Goal: Navigation & Orientation: Understand site structure

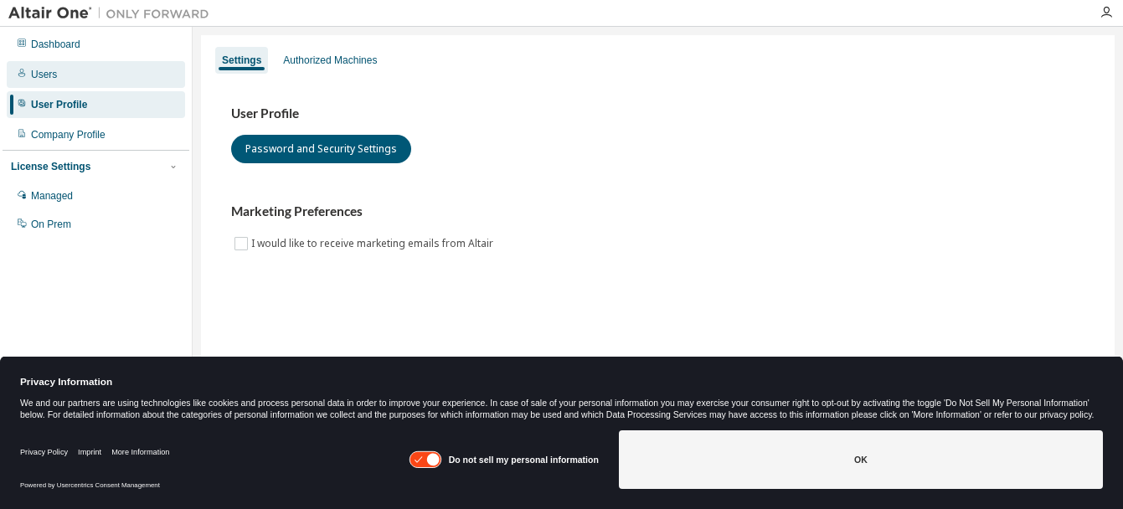
click at [43, 73] on div "Users" at bounding box center [44, 74] width 26 height 13
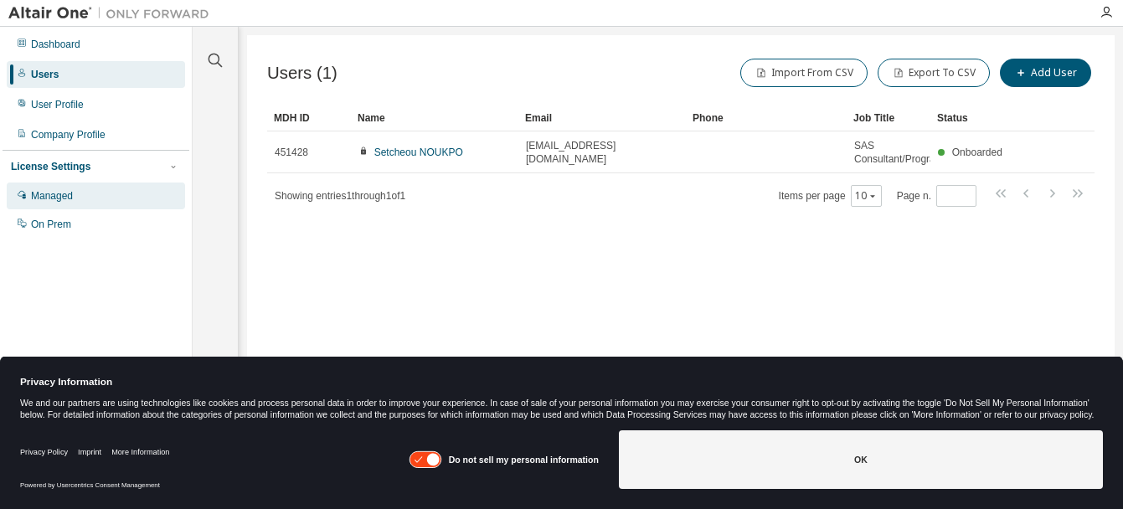
click at [59, 192] on div "Managed" at bounding box center [52, 195] width 42 height 13
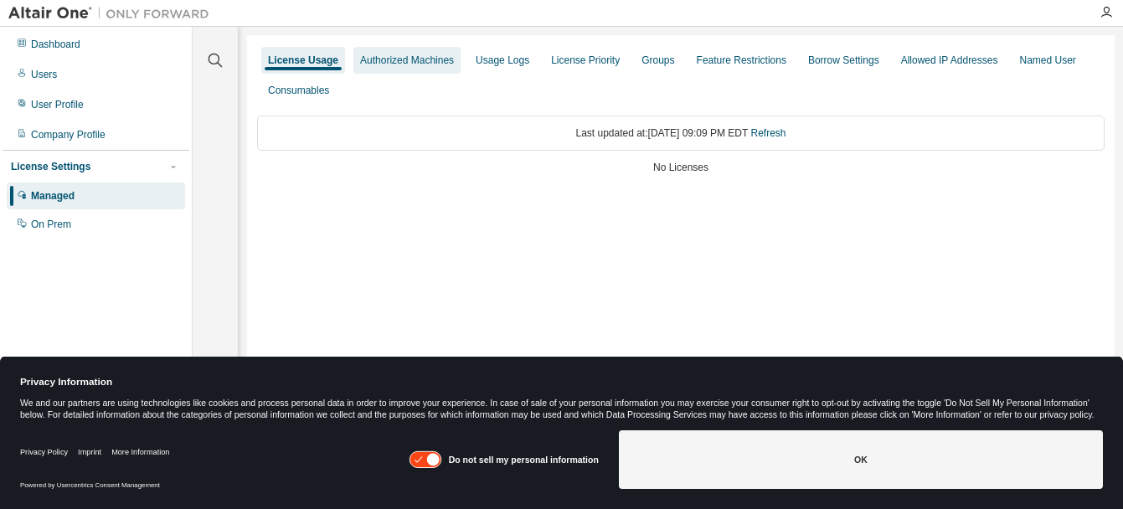
click at [423, 63] on div "Authorized Machines" at bounding box center [407, 60] width 94 height 13
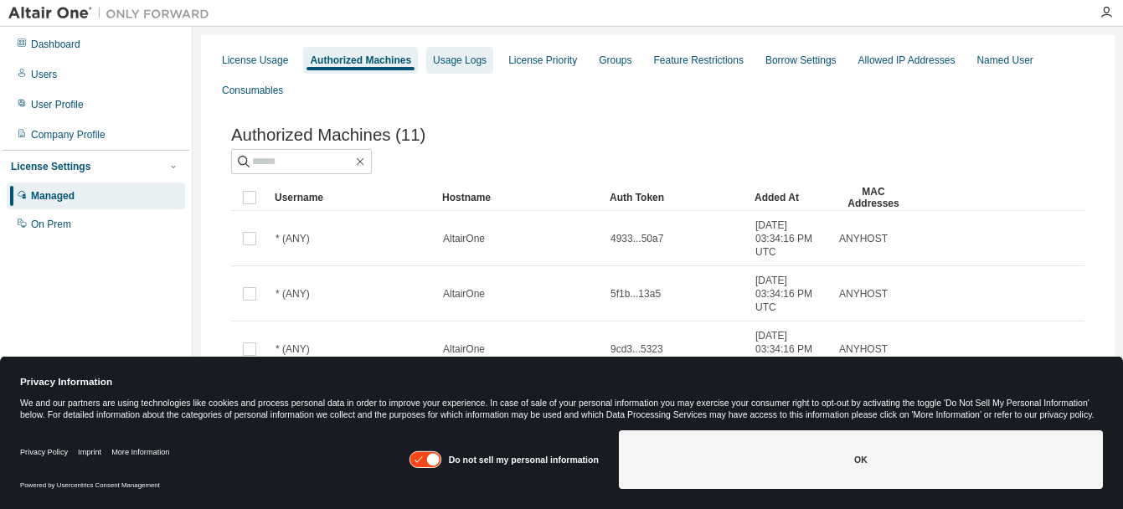
click at [466, 63] on div "Usage Logs" at bounding box center [460, 60] width 54 height 13
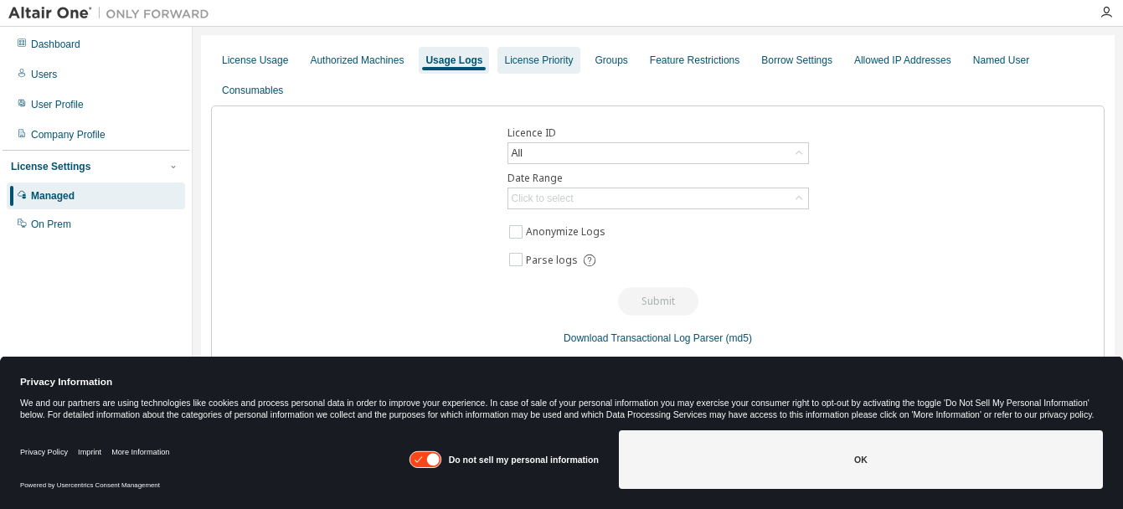
click at [545, 61] on div "License Priority" at bounding box center [538, 60] width 69 height 13
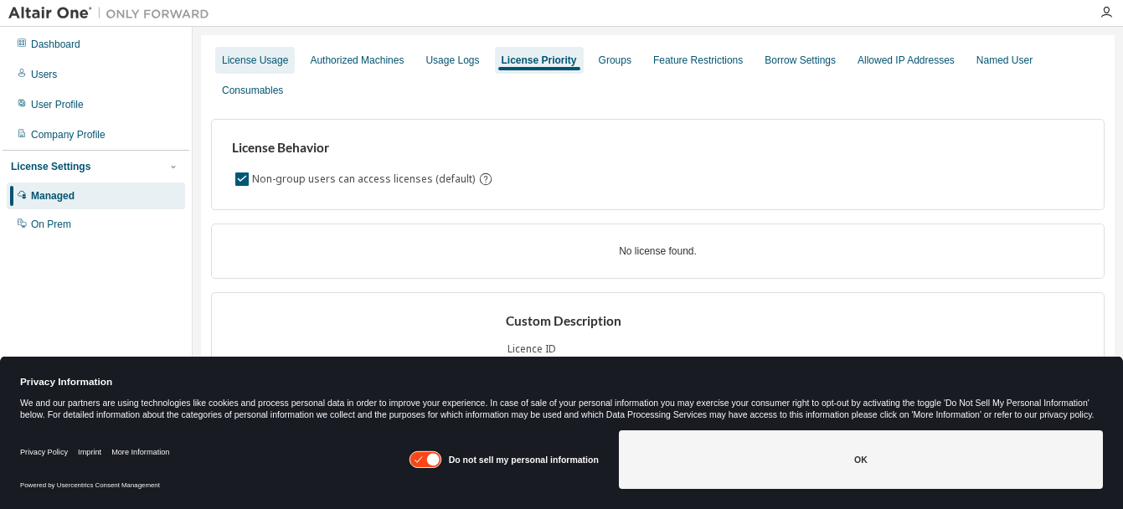
click at [247, 63] on div "License Usage" at bounding box center [255, 60] width 66 height 13
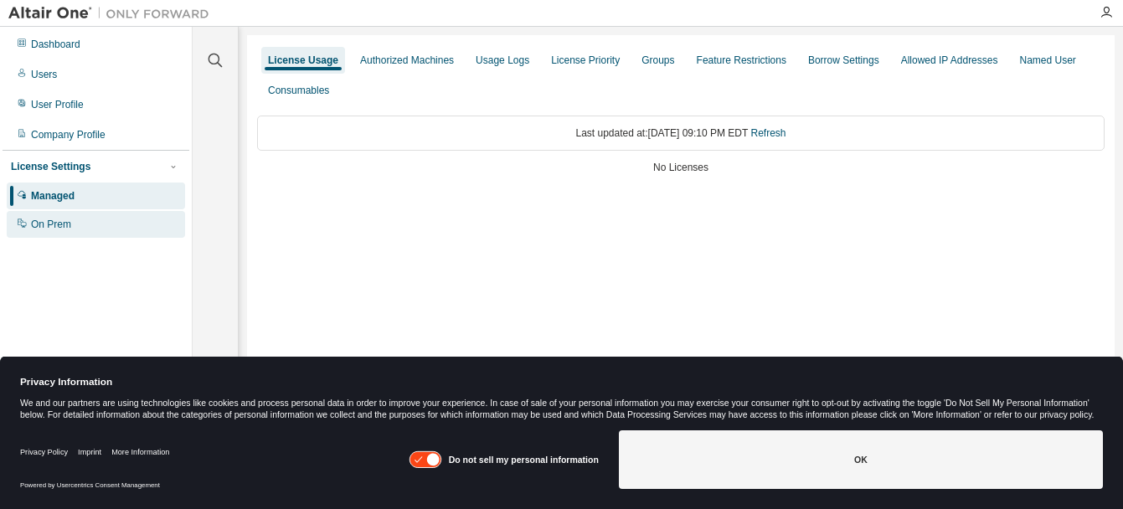
click at [40, 230] on div "On Prem" at bounding box center [51, 224] width 40 height 13
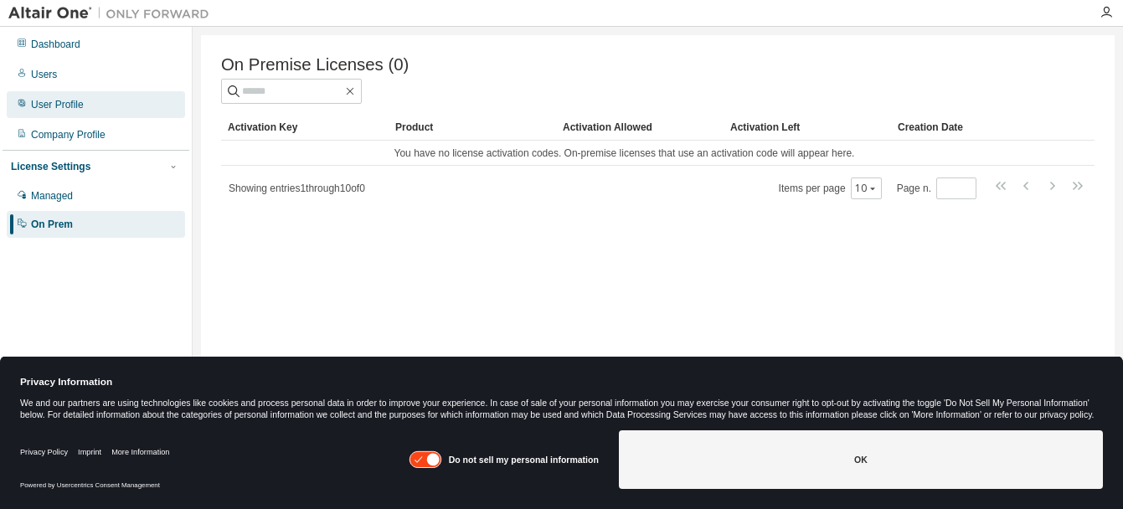
click at [47, 106] on div "User Profile" at bounding box center [57, 104] width 53 height 13
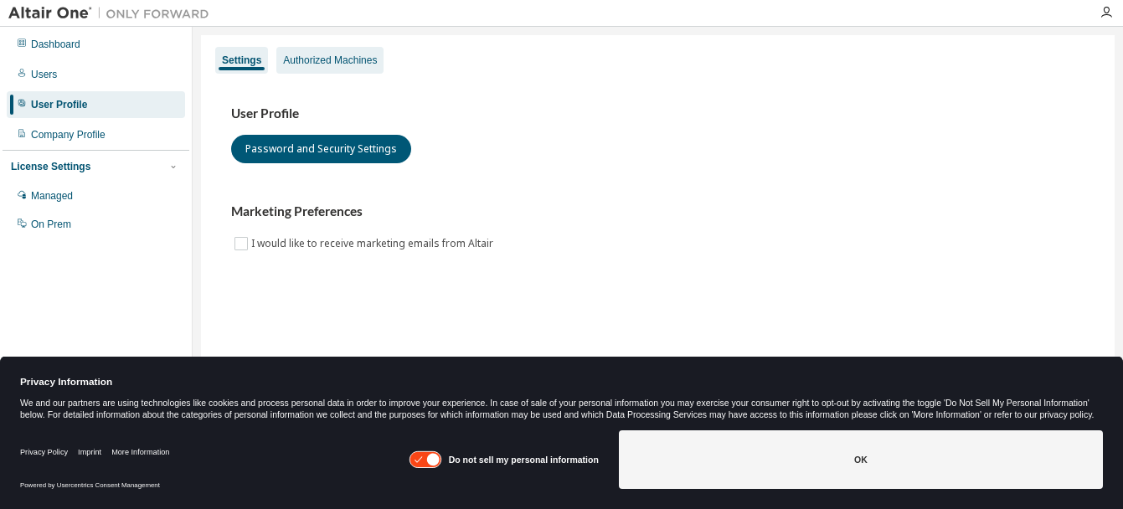
click at [334, 63] on div "Authorized Machines" at bounding box center [330, 60] width 94 height 13
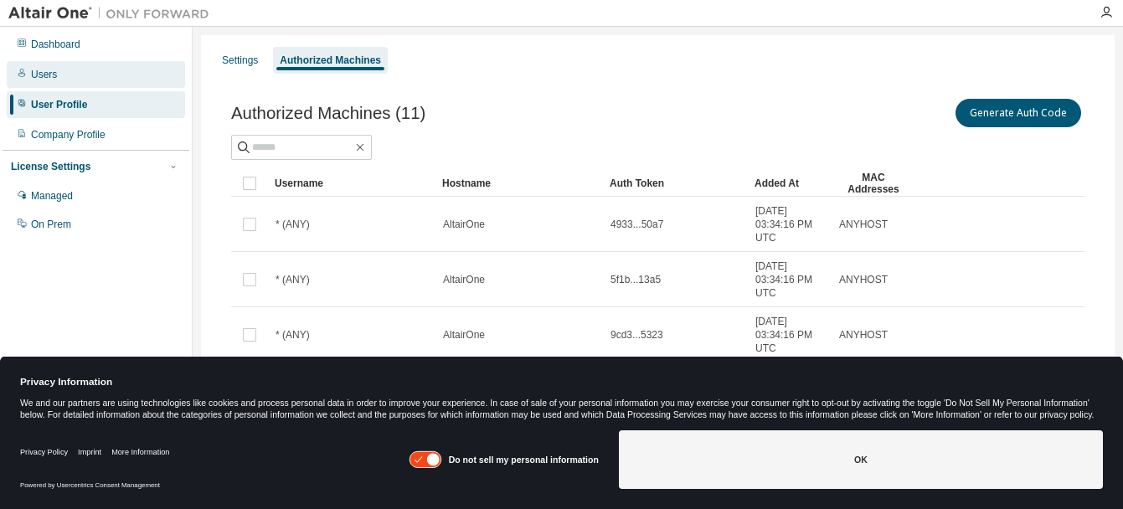
click at [48, 70] on div "Users" at bounding box center [44, 74] width 26 height 13
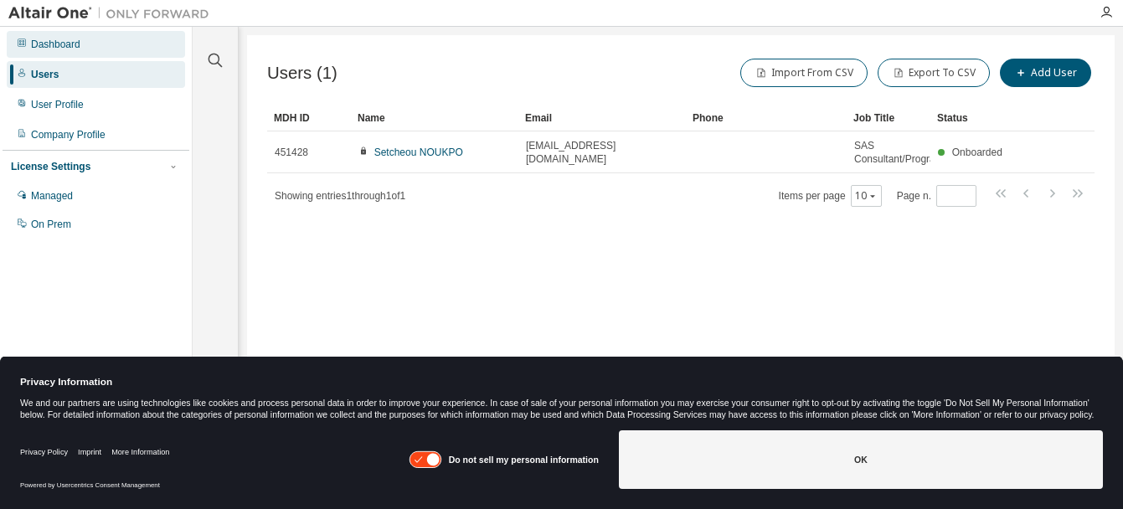
click at [59, 43] on div "Dashboard" at bounding box center [55, 44] width 49 height 13
